Goal: Check status: Check status

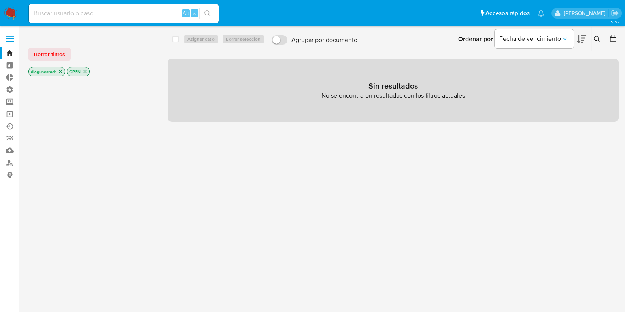
click at [15, 39] on label at bounding box center [10, 38] width 20 height 17
click at [0, 0] on input "checkbox" at bounding box center [0, 0] width 0 height 0
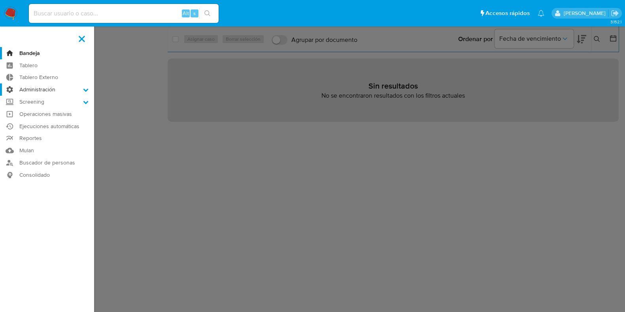
click at [84, 88] on icon at bounding box center [86, 90] width 6 height 6
click at [0, 0] on input "Administración" at bounding box center [0, 0] width 0 height 0
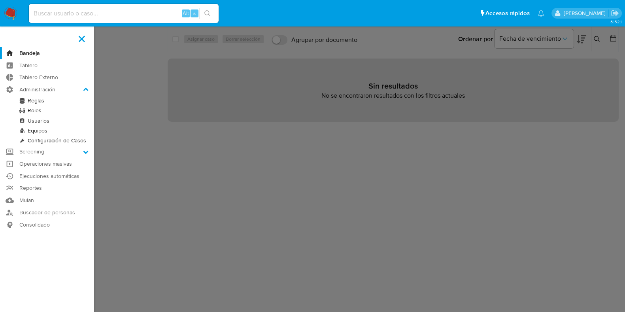
click at [42, 103] on link "Reglas" at bounding box center [47, 101] width 94 height 10
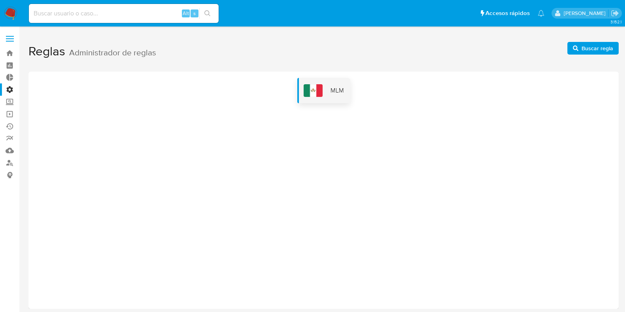
click at [325, 88] on div "MLM" at bounding box center [323, 90] width 53 height 25
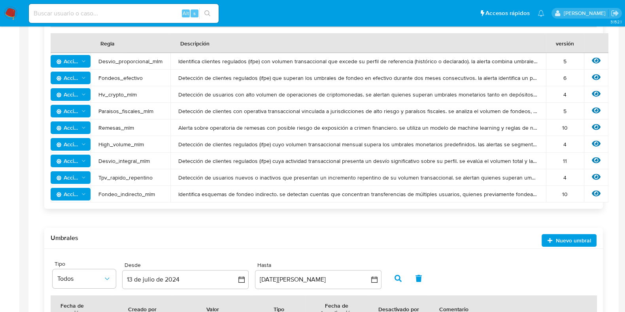
scroll to position [210, 0]
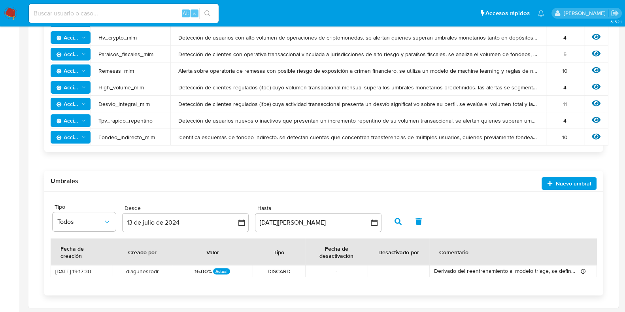
click at [474, 267] on span "Derivado del reentrenamiento al modelo triage, se define incrementar el porcent…" at bounding box center [505, 271] width 142 height 8
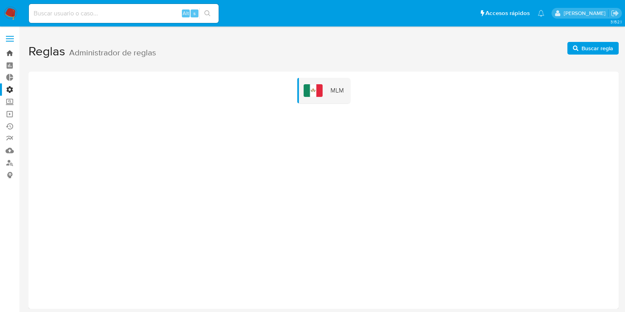
click at [6, 54] on link "Bandeja" at bounding box center [47, 53] width 94 height 12
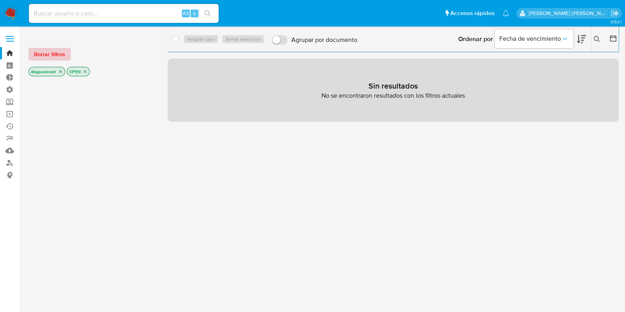
click at [49, 58] on span "Borrar filtros" at bounding box center [49, 54] width 31 height 11
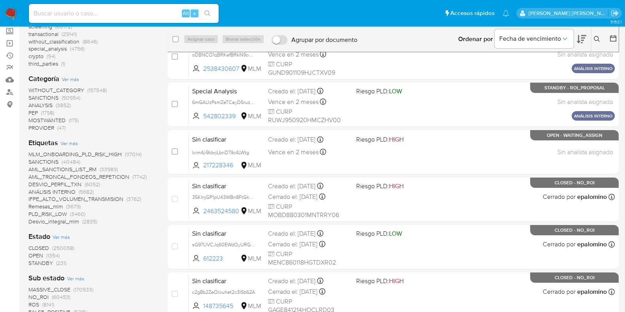
scroll to position [81, 0]
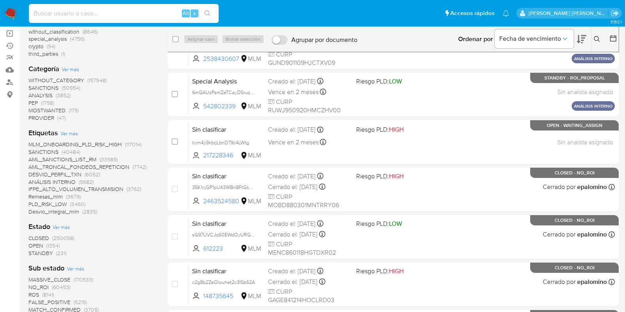
click at [73, 16] on input at bounding box center [124, 13] width 190 height 10
paste input "ufFgQCFcQjYDFk1A4cg0Nm8V"
type input "ufFgQCFcQjYDFk1A4cg0Nm8V"
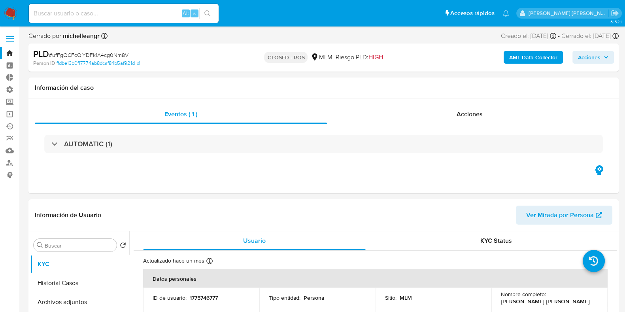
select select "10"
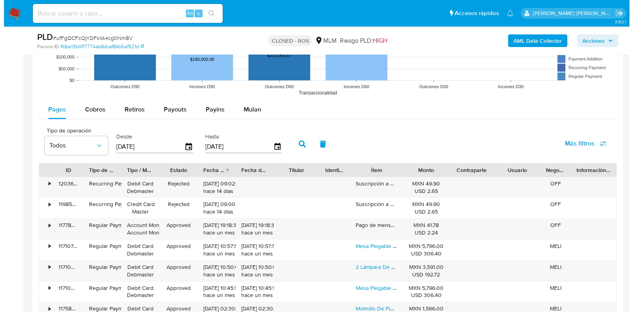
scroll to position [824, 0]
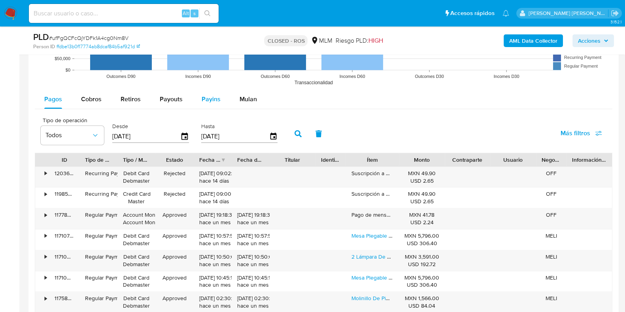
click at [221, 100] on button "Payins" at bounding box center [211, 99] width 38 height 19
select select "10"
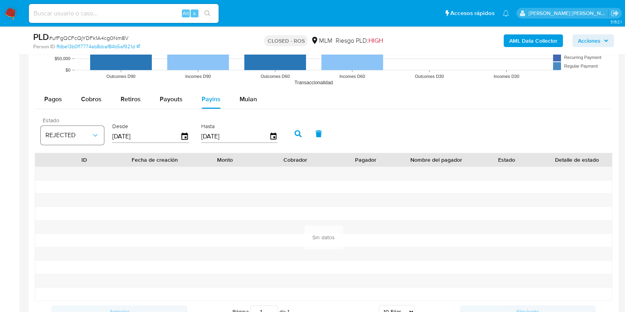
click at [96, 140] on button "REJECTED" at bounding box center [72, 135] width 63 height 19
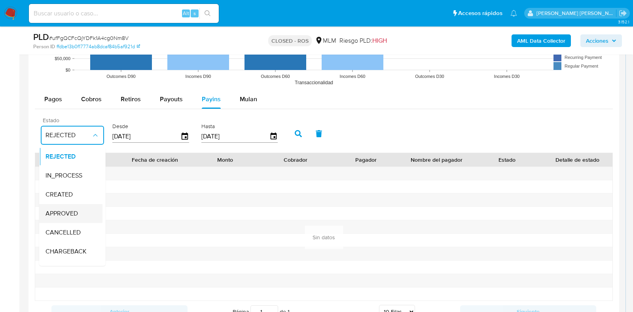
click at [66, 210] on span "APPROVED" at bounding box center [61, 214] width 32 height 8
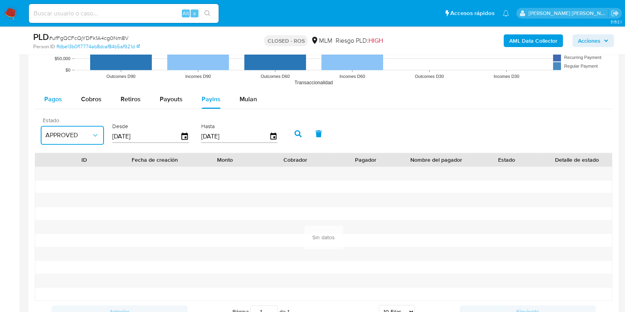
click at [63, 96] on button "Pagos" at bounding box center [53, 99] width 37 height 19
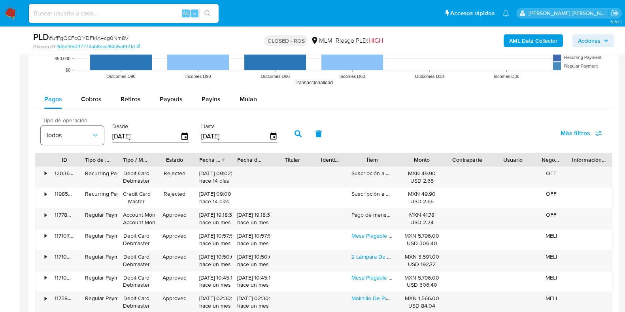
click at [95, 136] on icon "button" at bounding box center [95, 135] width 8 height 8
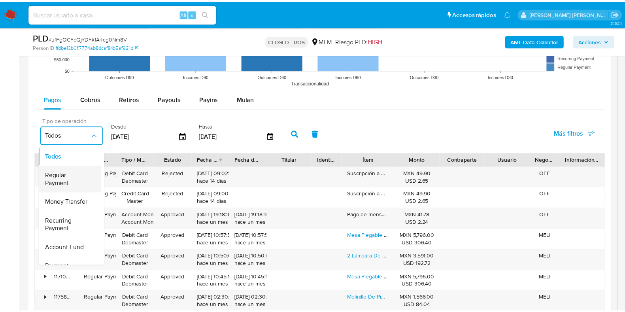
scroll to position [0, 0]
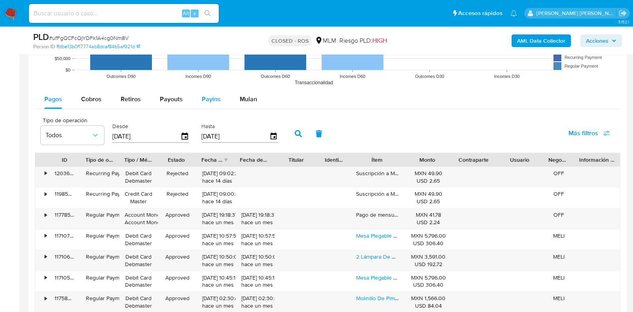
click at [202, 100] on span "Payins" at bounding box center [211, 98] width 19 height 9
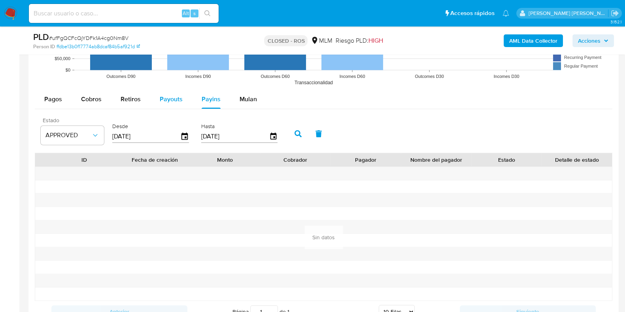
click at [167, 99] on span "Payouts" at bounding box center [171, 98] width 23 height 9
select select "10"
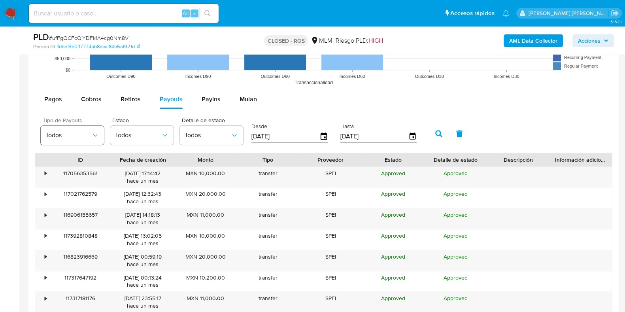
click at [93, 136] on icon "button" at bounding box center [95, 135] width 8 height 8
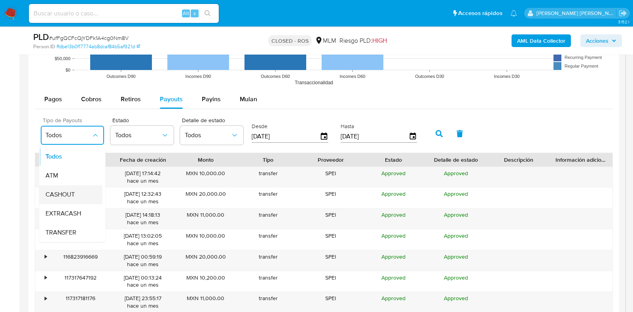
click at [79, 193] on div "CASHOUT" at bounding box center [68, 194] width 46 height 19
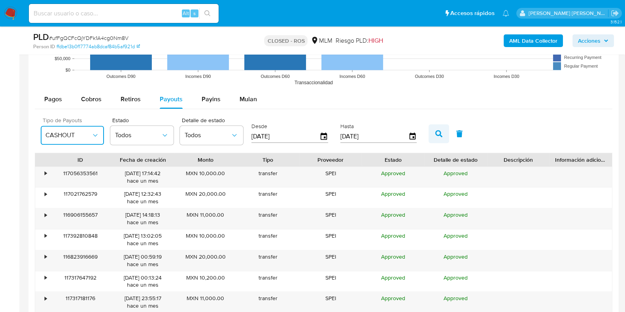
click at [435, 133] on icon "button" at bounding box center [438, 133] width 7 height 7
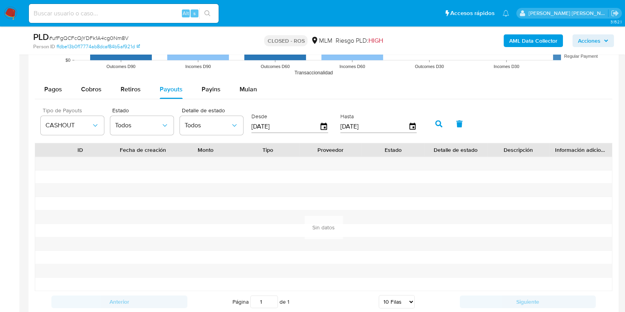
scroll to position [834, 0]
click at [95, 122] on icon "button" at bounding box center [95, 126] width 8 height 8
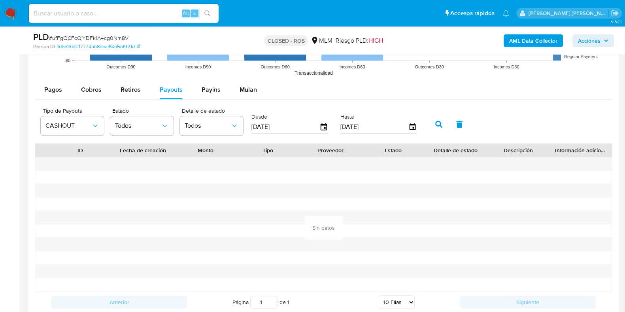
click at [435, 121] on icon "button" at bounding box center [438, 124] width 7 height 7
click at [98, 128] on icon "button" at bounding box center [95, 126] width 8 height 8
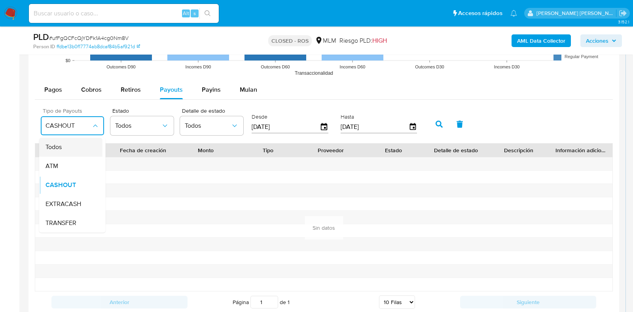
click at [71, 145] on div "Todos" at bounding box center [68, 147] width 46 height 19
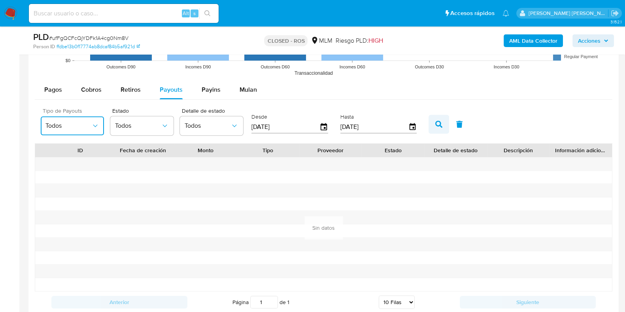
click at [438, 125] on icon "button" at bounding box center [438, 124] width 7 height 7
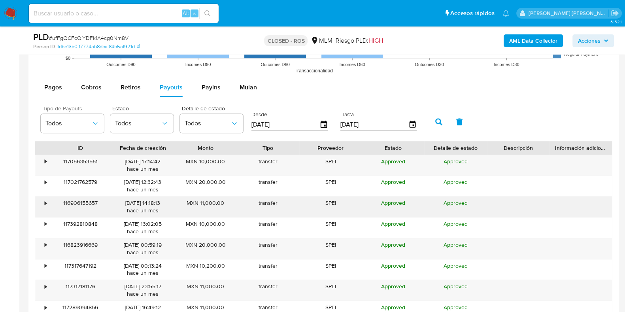
scroll to position [837, 0]
click at [322, 123] on icon "button" at bounding box center [324, 124] width 14 height 14
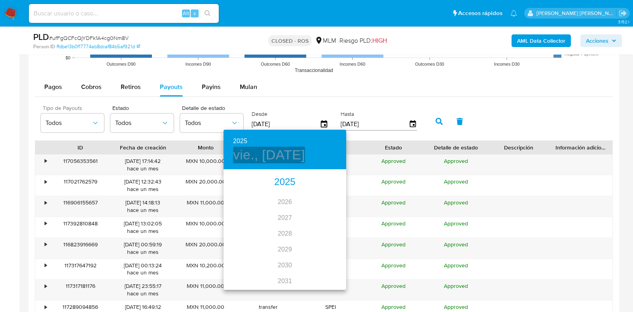
click at [280, 157] on h4 "vie., may. 16" at bounding box center [269, 155] width 72 height 17
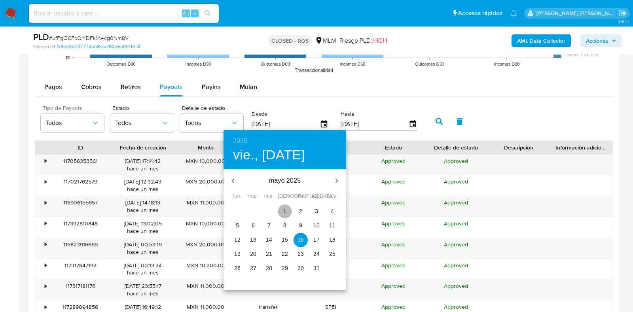
click at [286, 210] on p "1" at bounding box center [284, 211] width 3 height 8
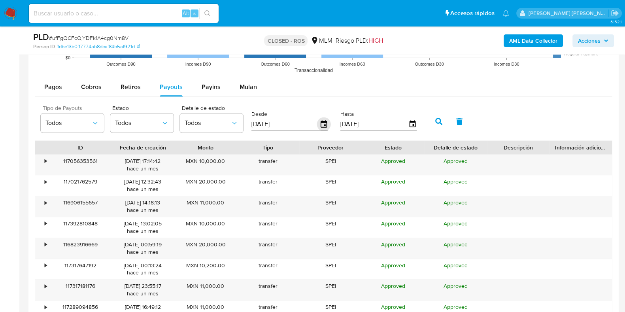
click at [321, 121] on icon "button" at bounding box center [324, 123] width 6 height 7
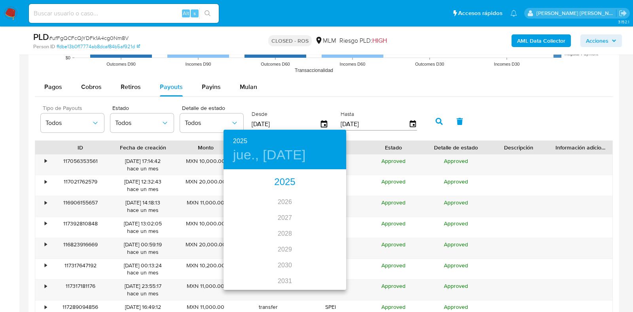
click at [277, 183] on div "2025" at bounding box center [284, 182] width 123 height 16
click at [276, 155] on h4 "jue., may. 1" at bounding box center [269, 155] width 73 height 17
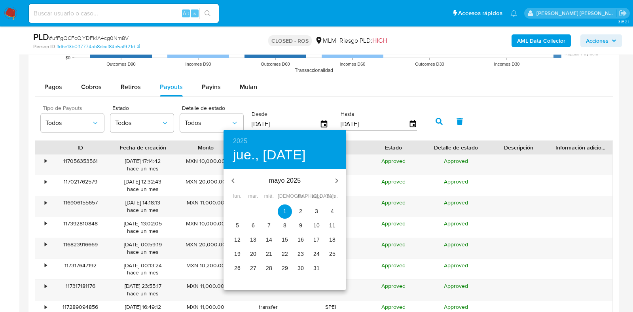
click at [232, 181] on icon "button" at bounding box center [232, 180] width 9 height 9
click at [235, 180] on icon "button" at bounding box center [232, 180] width 9 height 9
click at [234, 182] on icon "button" at bounding box center [232, 180] width 9 height 9
click at [285, 241] on p "13" at bounding box center [285, 240] width 6 height 8
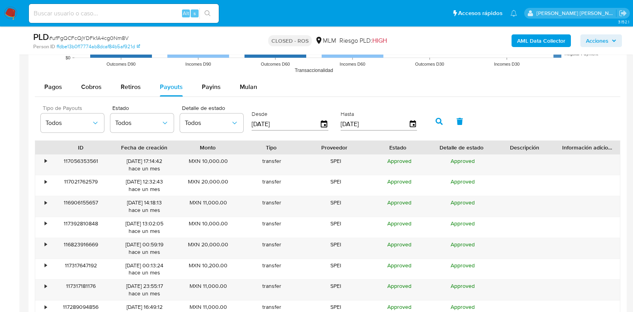
type input "13/02/2025"
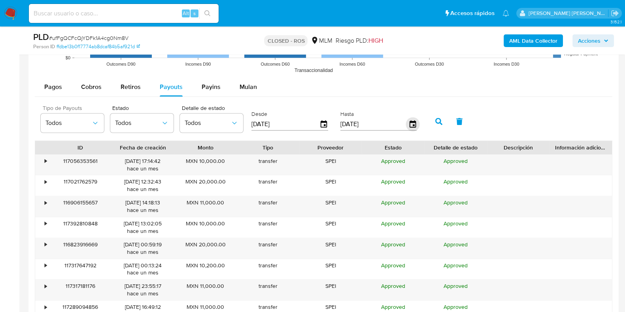
click at [409, 125] on icon "button" at bounding box center [412, 123] width 6 height 7
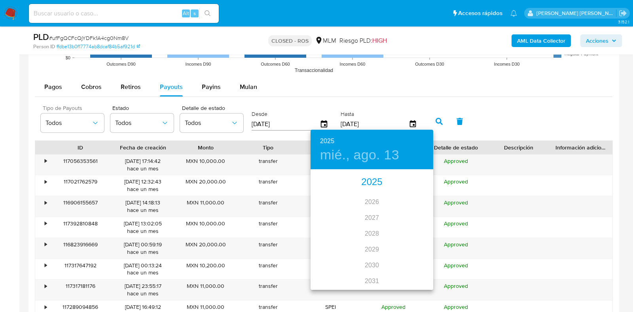
click at [372, 159] on h4 "mié., ago. 13" at bounding box center [359, 155] width 79 height 17
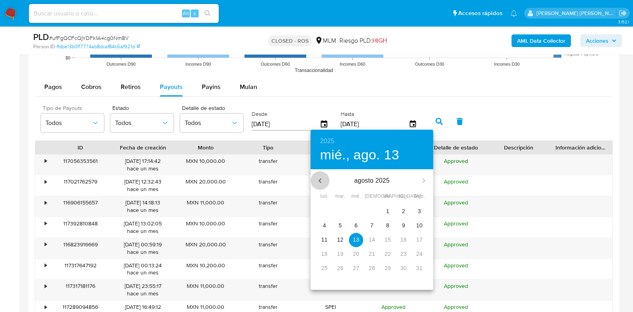
click at [317, 180] on icon "button" at bounding box center [319, 180] width 9 height 9
click at [419, 214] on p "1" at bounding box center [419, 211] width 3 height 8
type input "01/06/2025"
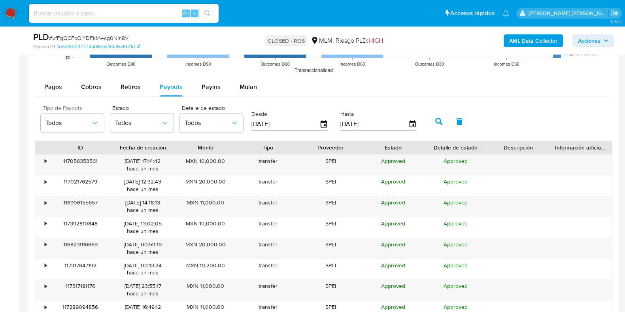
click at [435, 118] on icon "button" at bounding box center [438, 121] width 7 height 7
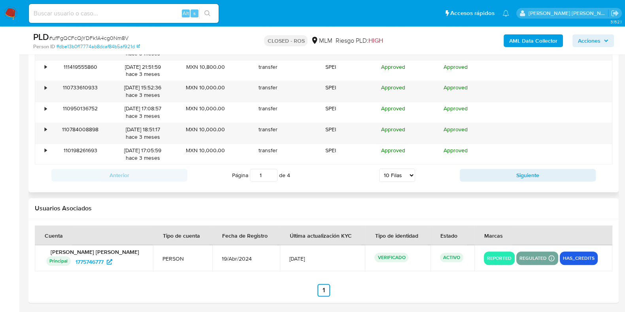
click at [413, 172] on select "5 Filas 10 Filas 20 Filas 25 Filas 50 Filas 100 Filas" at bounding box center [397, 174] width 36 height 13
select select "100"
click at [379, 168] on select "5 Filas 10 Filas 20 Filas 25 Filas 50 Filas 100 Filas" at bounding box center [397, 174] width 36 height 13
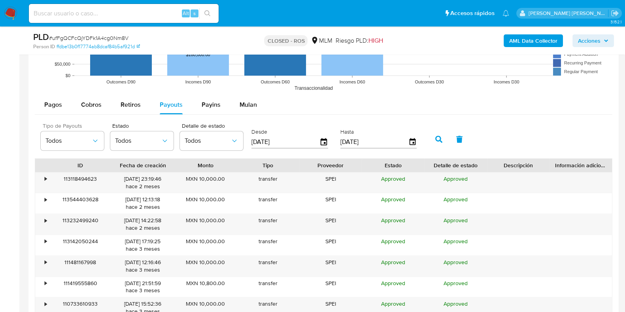
scroll to position [823, 0]
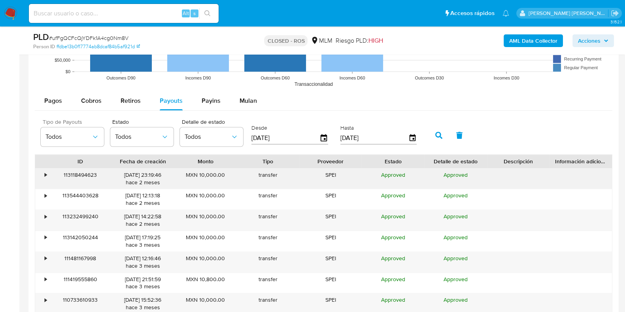
click at [45, 171] on div "•" at bounding box center [46, 175] width 2 height 8
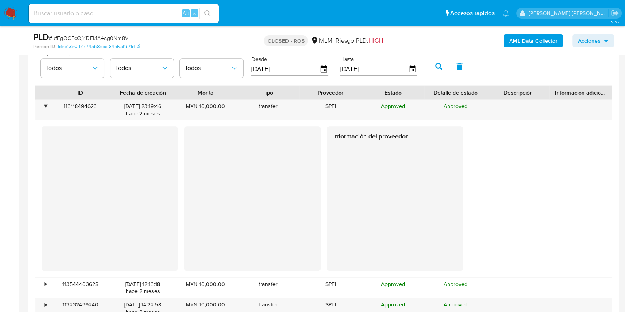
scroll to position [920, 0]
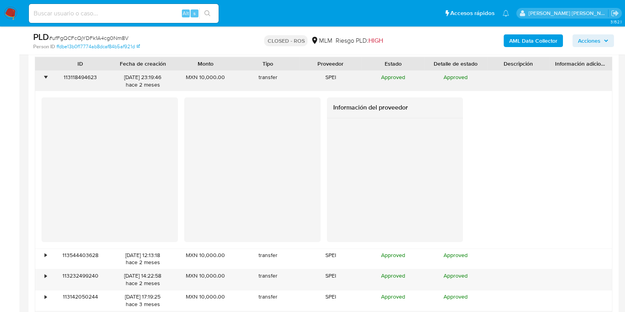
click at [45, 78] on div "•" at bounding box center [46, 78] width 2 height 8
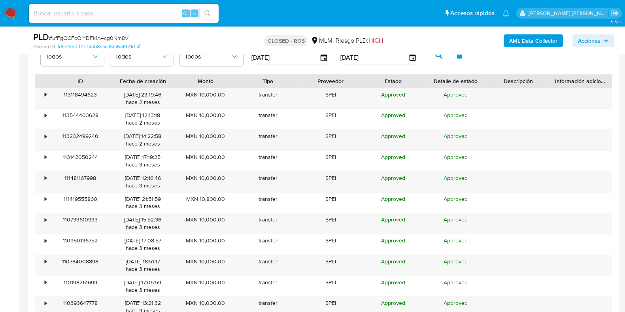
scroll to position [837, 0]
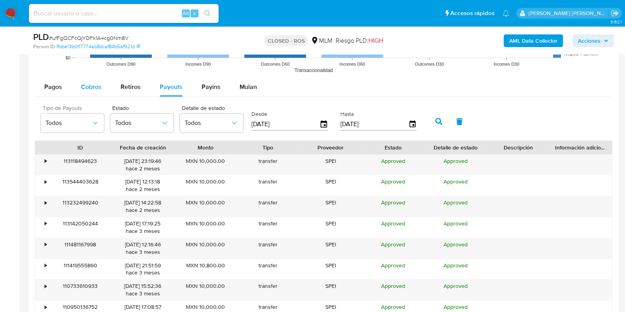
click at [91, 88] on span "Cobros" at bounding box center [91, 86] width 21 height 9
select select "10"
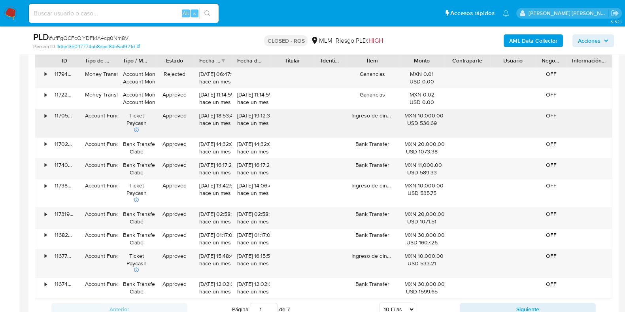
scroll to position [924, 0]
click at [45, 114] on div "•" at bounding box center [46, 115] width 2 height 8
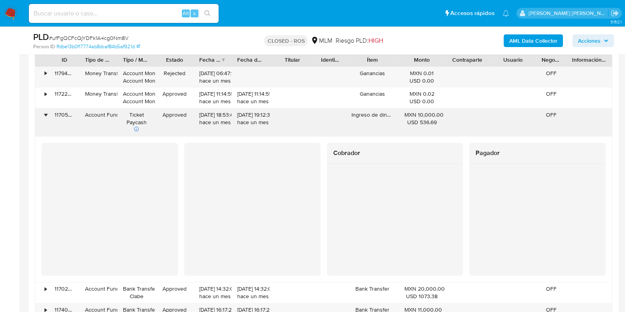
click at [45, 115] on div "•" at bounding box center [46, 115] width 2 height 8
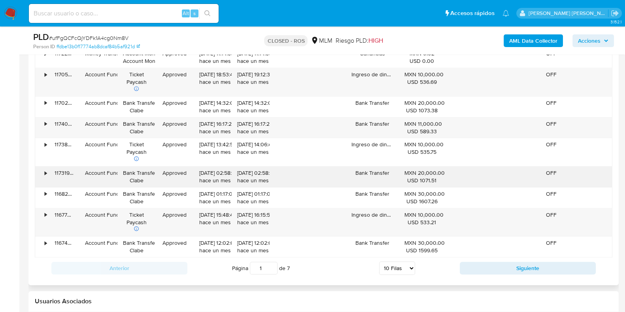
scroll to position [967, 0]
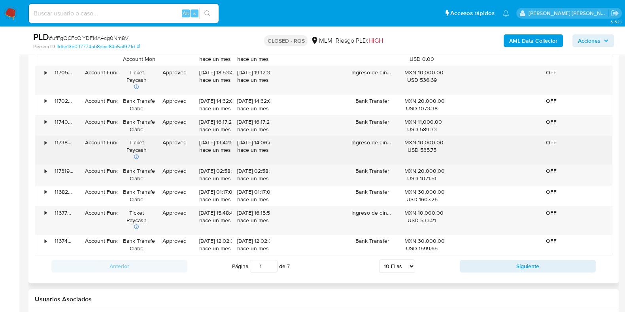
click at [48, 138] on div "•" at bounding box center [42, 150] width 14 height 28
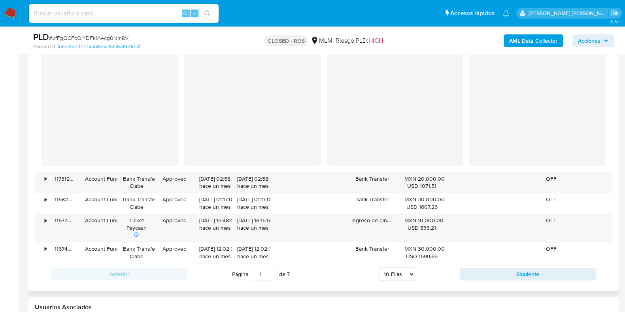
scroll to position [1107, 0]
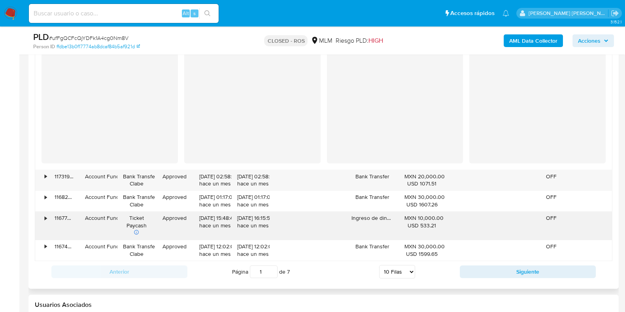
click at [47, 219] on div "•" at bounding box center [42, 226] width 14 height 28
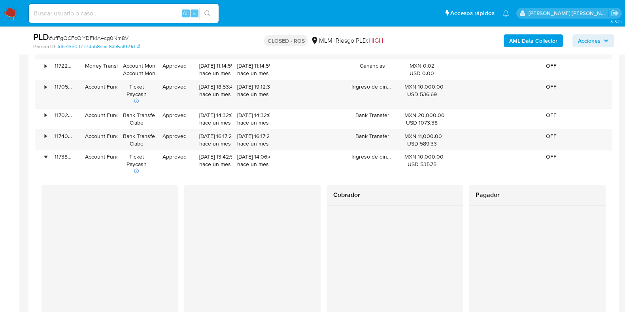
scroll to position [950, 0]
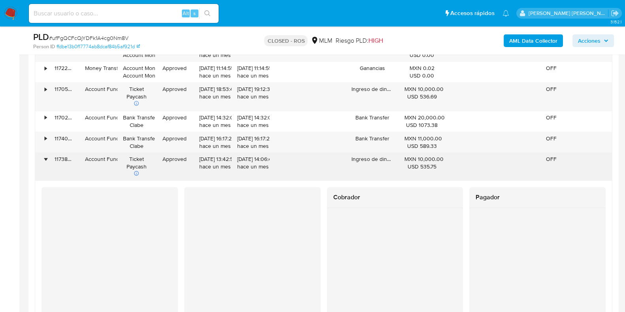
click at [46, 158] on div "•" at bounding box center [46, 159] width 2 height 8
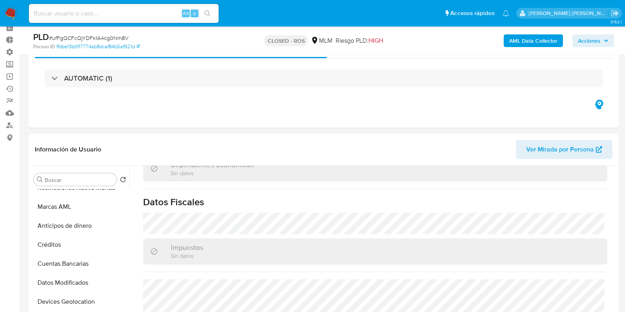
scroll to position [0, 0]
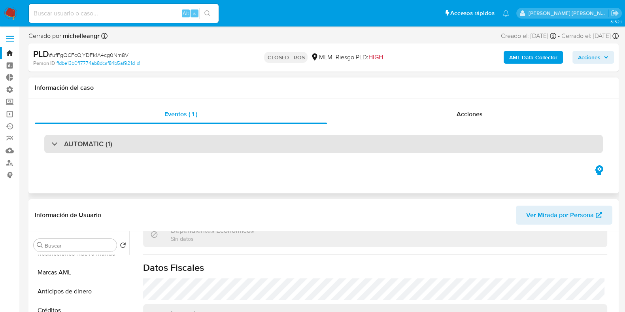
click at [74, 144] on h3 "AUTOMATIC (1)" at bounding box center [88, 144] width 48 height 9
